Goal: Check status

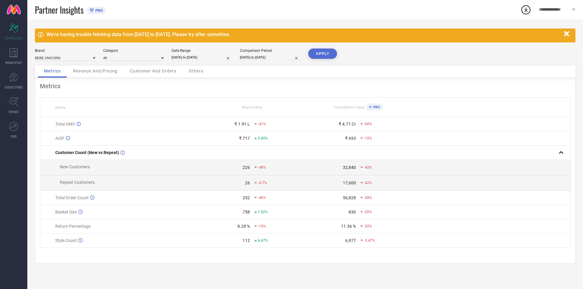
click at [209, 56] on input "[DATE] to [DATE]" at bounding box center [202, 57] width 61 height 6
select select "7"
select select "2025"
select select "8"
select select "2025"
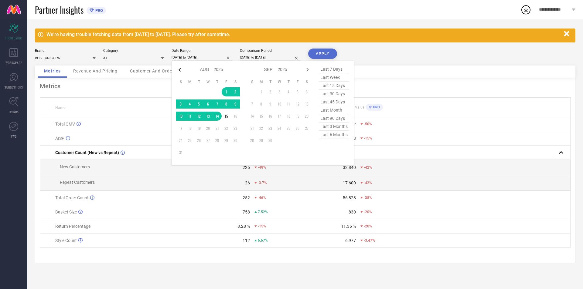
drag, startPoint x: 175, startPoint y: 71, endPoint x: 180, endPoint y: 71, distance: 4.6
click at [177, 71] on div "Jan Feb Mar Apr May Jun [DATE] Aug Sep Oct Nov [DATE] 2016 2017 2018 2019 2020 …" at bounding box center [263, 113] width 182 height 104
click at [180, 71] on icon at bounding box center [179, 70] width 2 height 4
select select "6"
select select "2025"
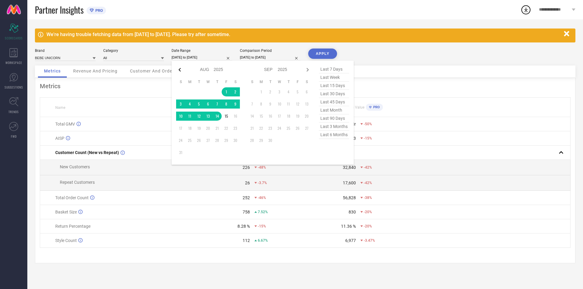
select select "7"
select select "2025"
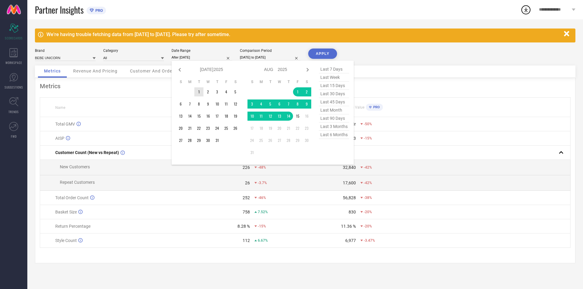
drag, startPoint x: 195, startPoint y: 89, endPoint x: 198, endPoint y: 89, distance: 3.4
click at [196, 89] on td "1" at bounding box center [198, 91] width 9 height 9
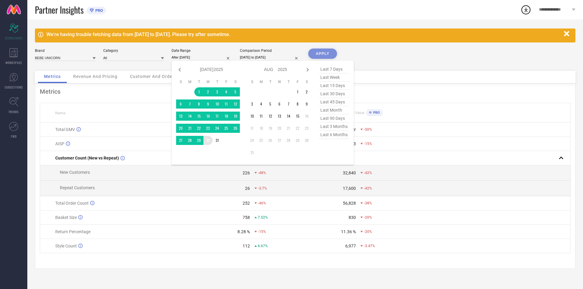
type input "[DATE] to [DATE]"
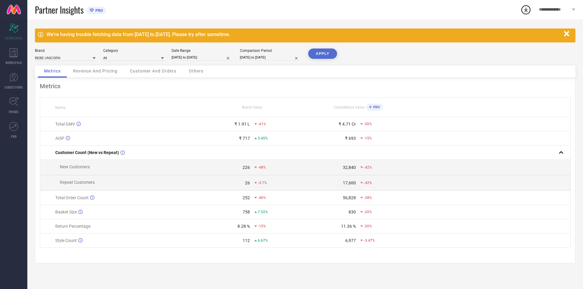
click at [329, 52] on button "APPLY" at bounding box center [322, 54] width 29 height 10
